Goal: Task Accomplishment & Management: Manage account settings

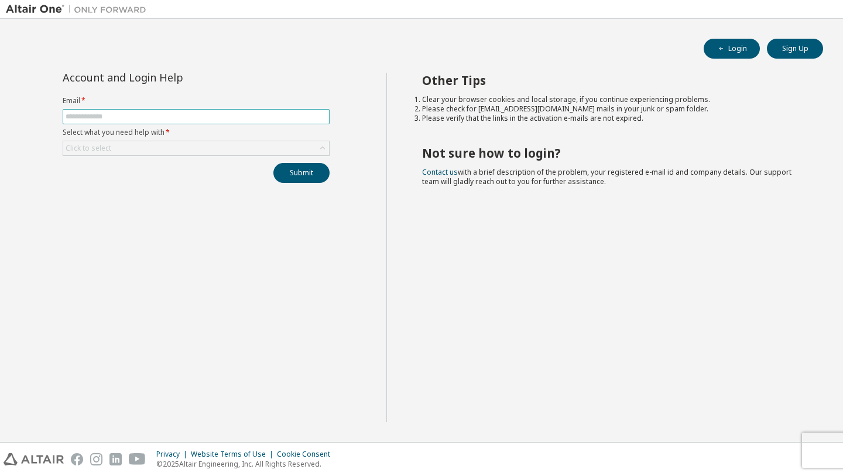
click at [200, 116] on input "text" at bounding box center [196, 116] width 261 height 9
type input "**********"
click at [322, 147] on icon at bounding box center [323, 148] width 12 height 12
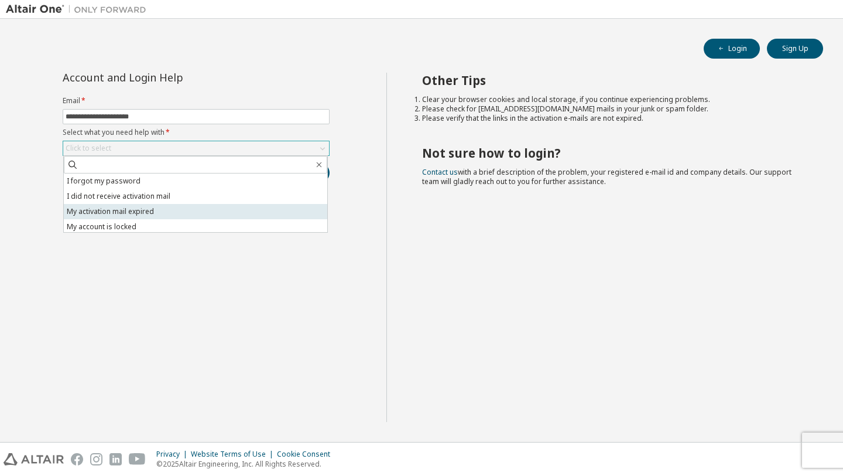
scroll to position [33, 0]
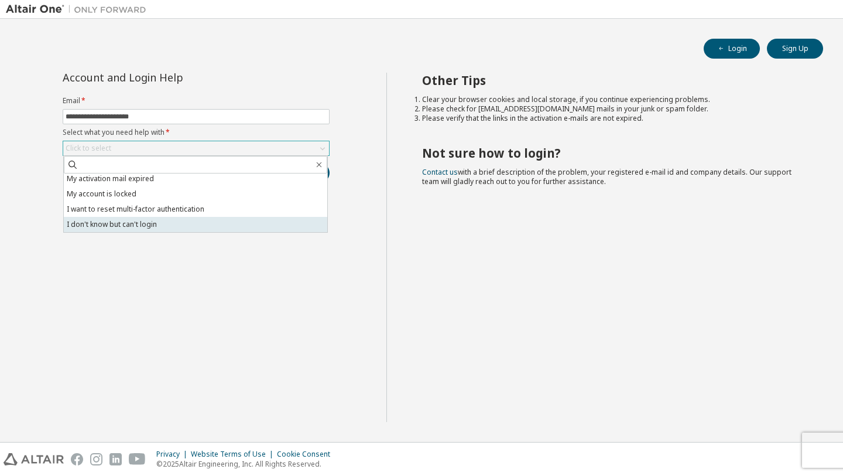
click at [251, 229] on li "I don't know but can't login" at bounding box center [196, 224] width 264 height 15
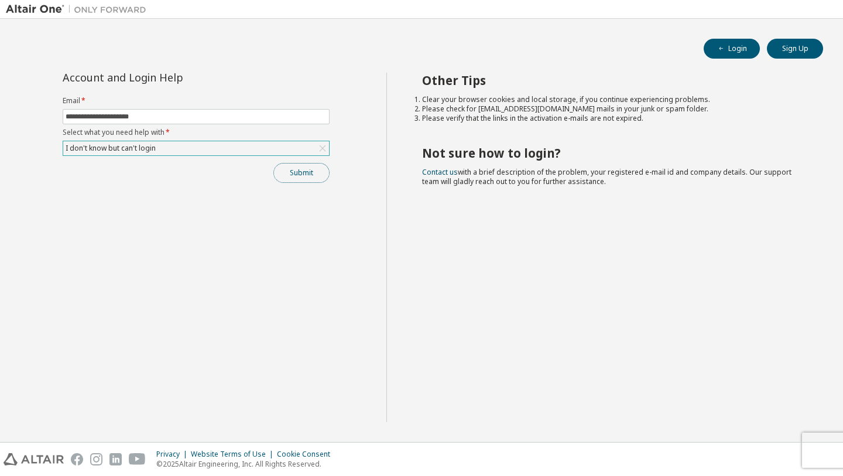
click at [314, 175] on button "Submit" at bounding box center [302, 173] width 56 height 20
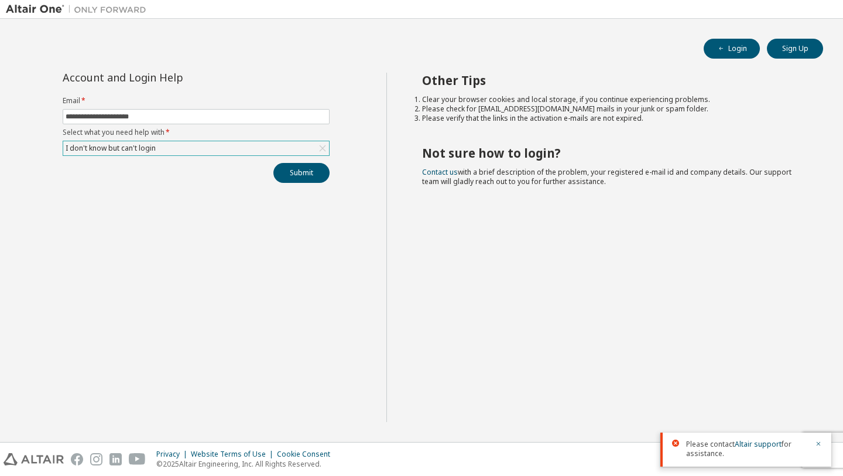
click at [322, 149] on icon at bounding box center [323, 148] width 12 height 12
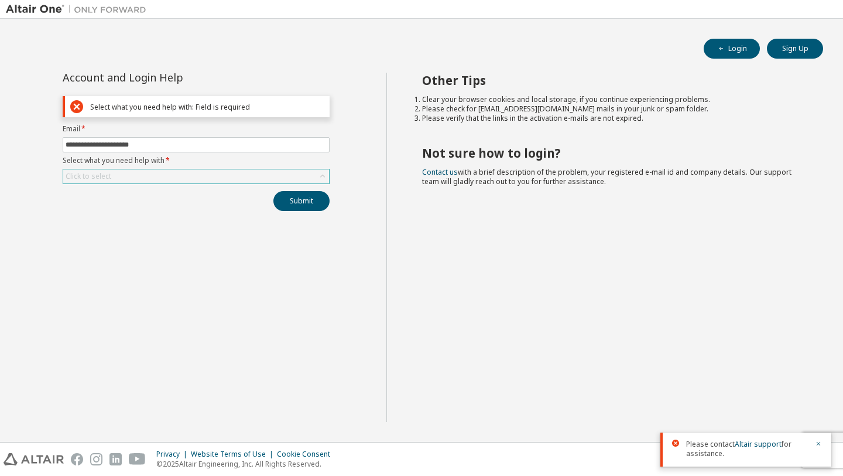
click at [319, 178] on icon at bounding box center [323, 176] width 12 height 12
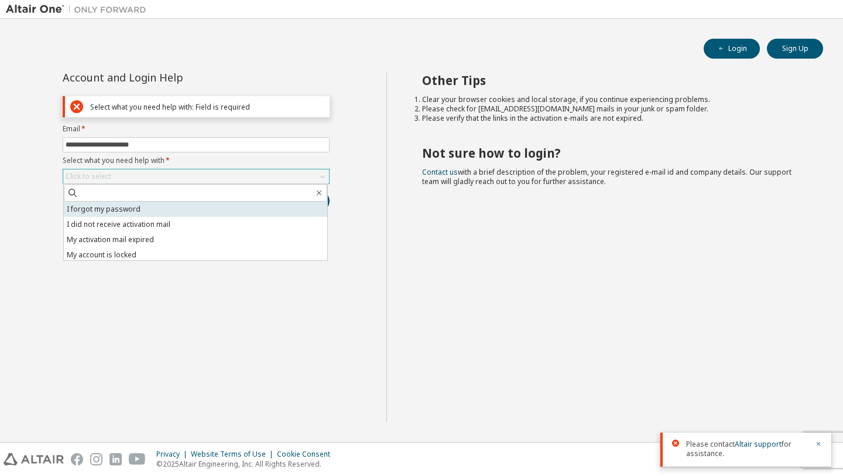
click at [272, 210] on li "I forgot my password" at bounding box center [196, 208] width 264 height 15
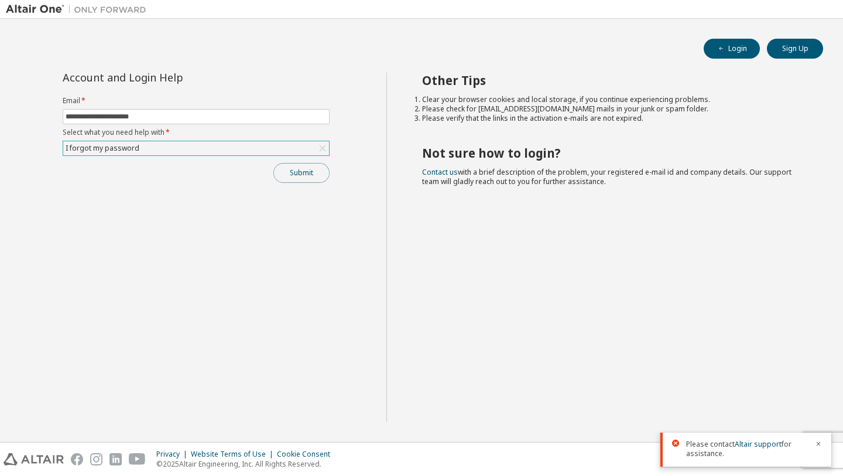
click at [311, 170] on button "Submit" at bounding box center [302, 173] width 56 height 20
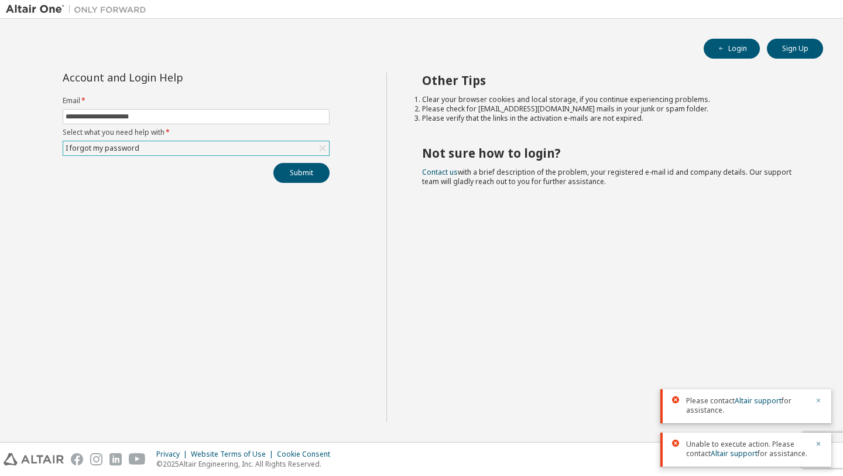
click at [821, 399] on icon "button" at bounding box center [818, 399] width 7 height 7
click at [819, 442] on icon "button" at bounding box center [819, 444] width 4 height 4
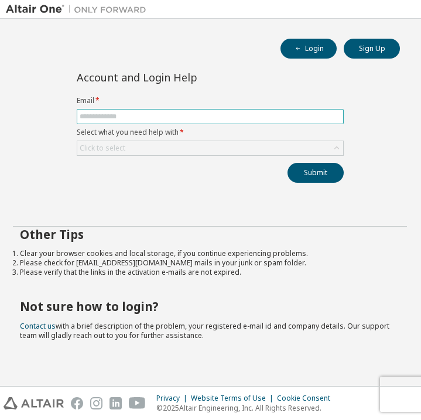
click at [314, 117] on input "text" at bounding box center [210, 116] width 261 height 9
type input "**********"
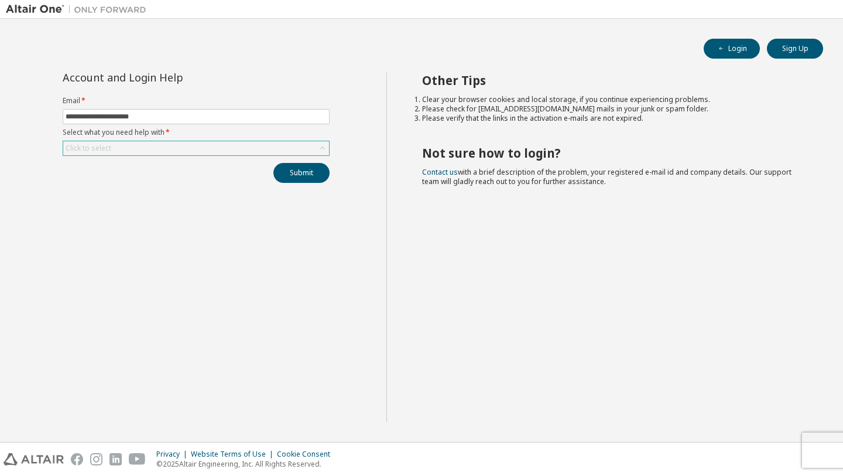
click at [326, 146] on icon at bounding box center [323, 148] width 12 height 12
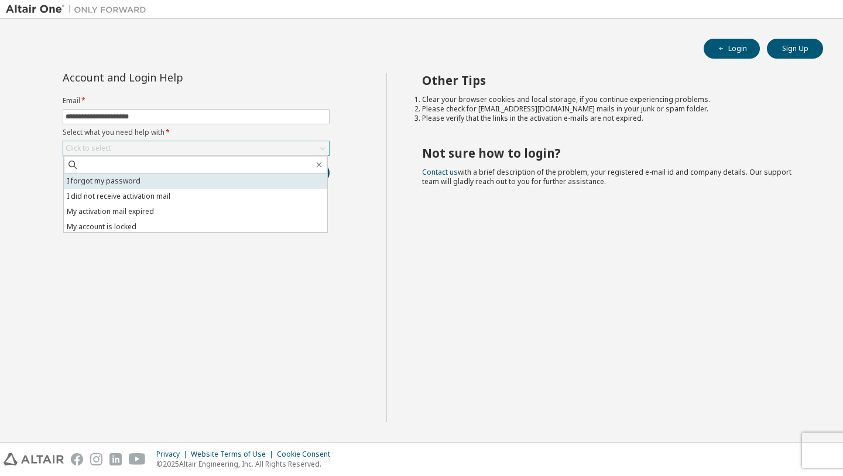
click at [268, 177] on li "I forgot my password" at bounding box center [196, 180] width 264 height 15
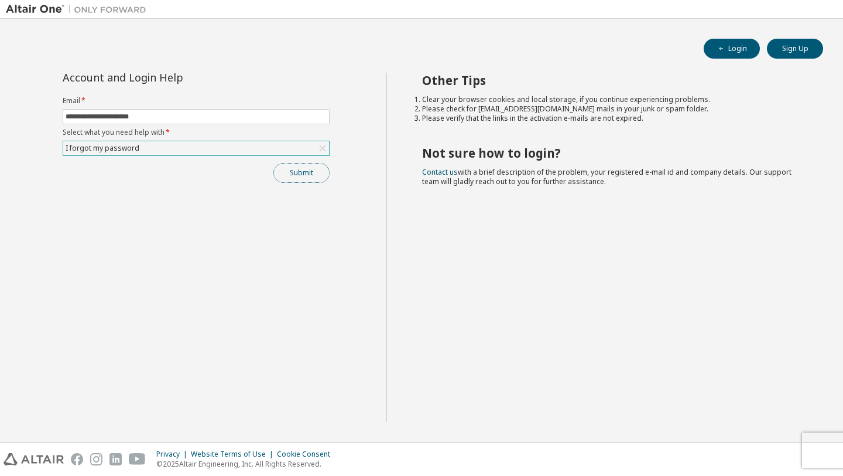
click at [303, 173] on button "Submit" at bounding box center [302, 173] width 56 height 20
